Goal: Communication & Community: Answer question/provide support

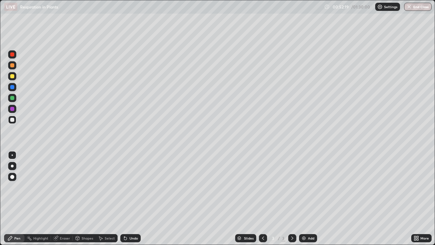
click at [128, 237] on div "Undo" at bounding box center [130, 238] width 20 height 8
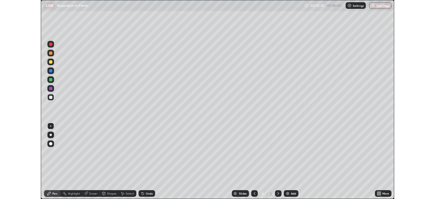
scroll to position [245, 435]
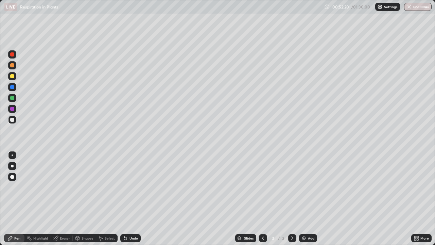
click at [127, 237] on icon at bounding box center [125, 237] width 5 height 5
click at [302, 237] on img at bounding box center [303, 237] width 5 height 5
click at [305, 238] on img at bounding box center [303, 237] width 5 height 5
click at [263, 238] on icon at bounding box center [262, 237] width 5 height 5
click at [303, 240] on img at bounding box center [303, 237] width 5 height 5
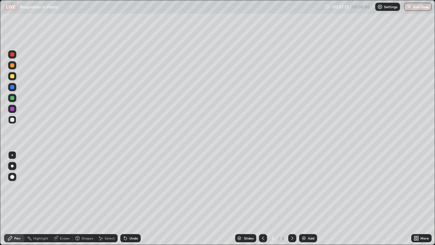
click at [263, 238] on icon at bounding box center [262, 237] width 5 height 5
click at [304, 238] on img at bounding box center [303, 237] width 5 height 5
click at [265, 240] on div at bounding box center [263, 238] width 8 height 8
click at [263, 238] on icon at bounding box center [262, 237] width 5 height 5
click at [292, 238] on icon at bounding box center [292, 237] width 2 height 3
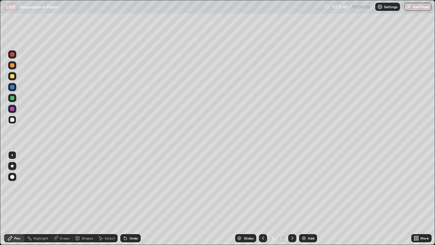
click at [291, 237] on icon at bounding box center [292, 237] width 2 height 3
click at [263, 238] on icon at bounding box center [262, 237] width 5 height 5
click at [292, 236] on icon at bounding box center [292, 237] width 5 height 5
click at [291, 238] on icon at bounding box center [292, 237] width 5 height 5
click at [292, 238] on icon at bounding box center [292, 237] width 5 height 5
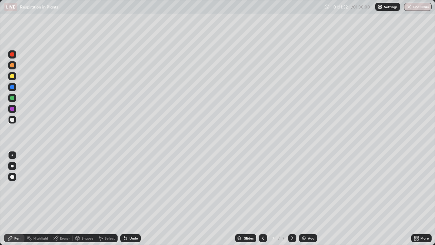
click at [291, 239] on icon at bounding box center [292, 237] width 5 height 5
click at [291, 238] on icon at bounding box center [292, 237] width 5 height 5
click at [304, 238] on img at bounding box center [303, 237] width 5 height 5
click at [125, 237] on icon at bounding box center [125, 237] width 5 height 5
click at [128, 236] on div "Undo" at bounding box center [130, 238] width 20 height 8
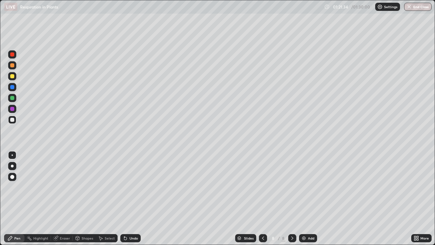
click at [124, 237] on icon at bounding box center [124, 236] width 1 height 1
click at [127, 239] on div "Undo" at bounding box center [130, 238] width 20 height 8
click at [415, 239] on icon at bounding box center [416, 239] width 2 height 2
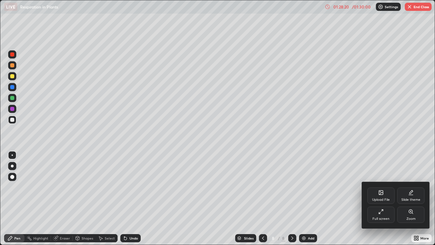
click at [389, 215] on div "Full screen" at bounding box center [381, 214] width 27 height 16
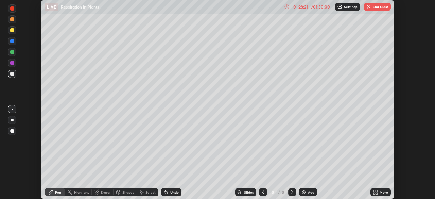
scroll to position [33805, 33568]
click at [384, 4] on button "End Class" at bounding box center [377, 7] width 27 height 8
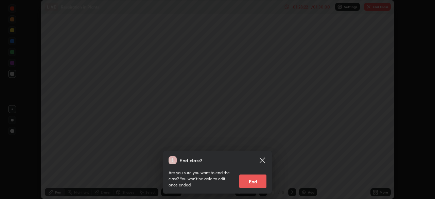
click at [254, 180] on button "End" at bounding box center [252, 181] width 27 height 14
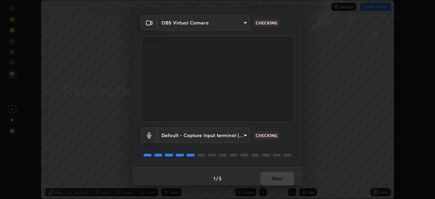
scroll to position [24, 0]
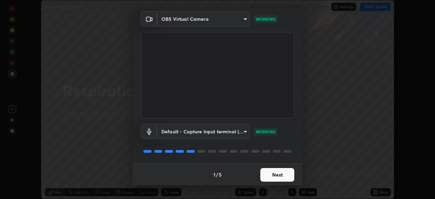
click at [282, 175] on button "Next" at bounding box center [277, 175] width 34 height 14
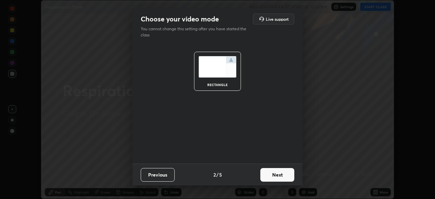
click at [285, 176] on button "Next" at bounding box center [277, 175] width 34 height 14
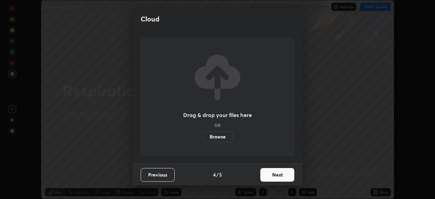
click at [290, 176] on button "Next" at bounding box center [277, 175] width 34 height 14
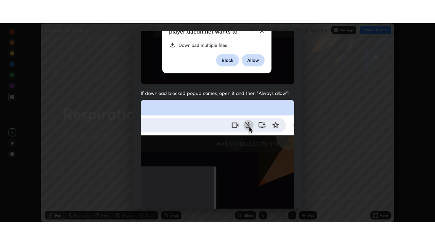
scroll to position [163, 0]
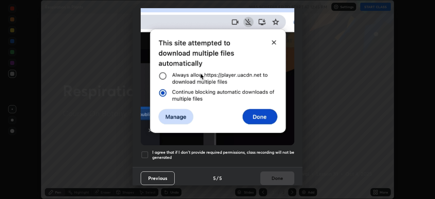
click at [284, 150] on h5 "I agree that if I don't provide required permissions, class recording will not …" at bounding box center [223, 155] width 142 height 11
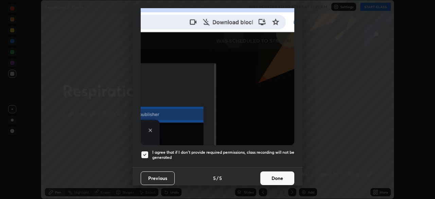
click at [282, 174] on button "Done" at bounding box center [277, 178] width 34 height 14
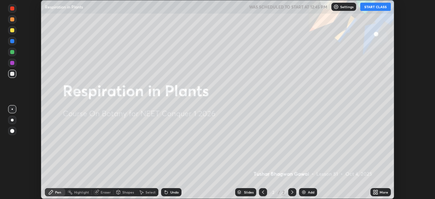
click at [376, 193] on icon at bounding box center [375, 191] width 5 height 5
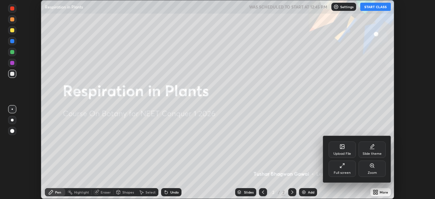
click at [339, 170] on div "Full screen" at bounding box center [342, 168] width 27 height 16
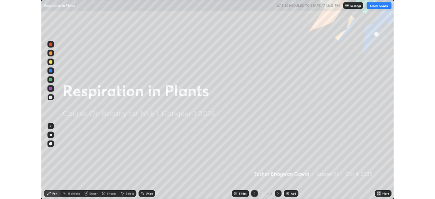
scroll to position [245, 435]
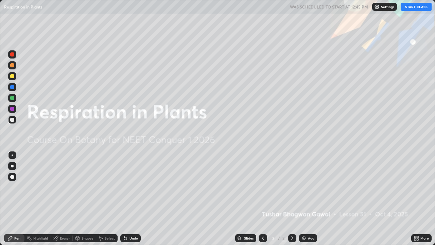
click at [409, 6] on button "START CLASS" at bounding box center [416, 7] width 31 height 8
click at [304, 199] on img at bounding box center [303, 237] width 5 height 5
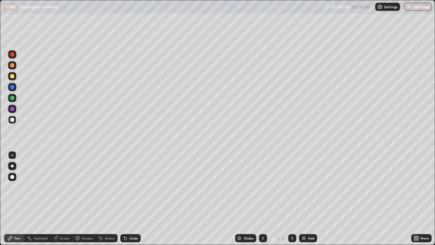
click at [13, 110] on div at bounding box center [12, 109] width 4 height 4
click at [263, 199] on icon at bounding box center [262, 237] width 5 height 5
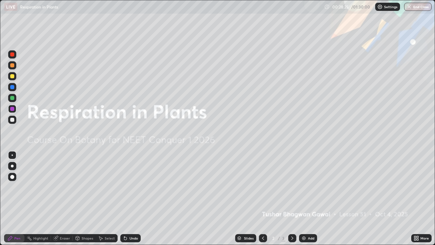
click at [291, 199] on icon at bounding box center [292, 237] width 2 height 3
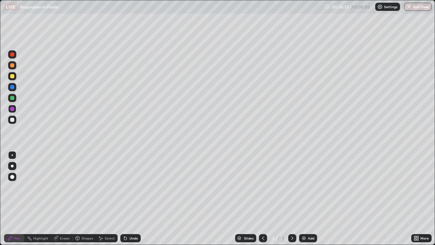
click at [63, 199] on div "Eraser" at bounding box center [62, 238] width 22 height 8
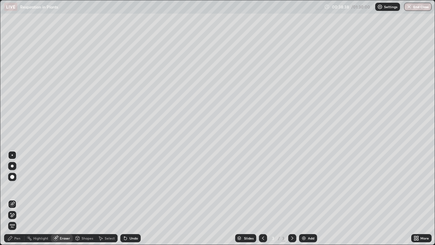
click at [16, 199] on div "Pen" at bounding box center [17, 237] width 6 height 3
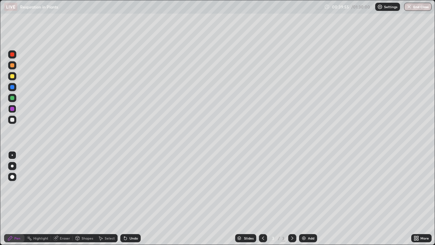
click at [415, 199] on icon at bounding box center [416, 239] width 2 height 2
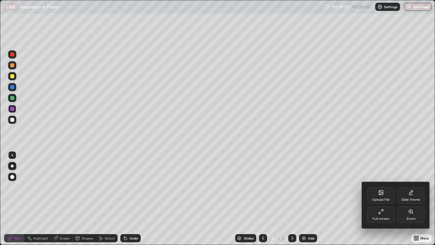
click at [386, 199] on div "Full screen" at bounding box center [381, 214] width 27 height 16
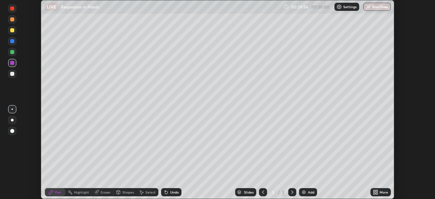
scroll to position [33805, 33568]
